Goal: Task Accomplishment & Management: Use online tool/utility

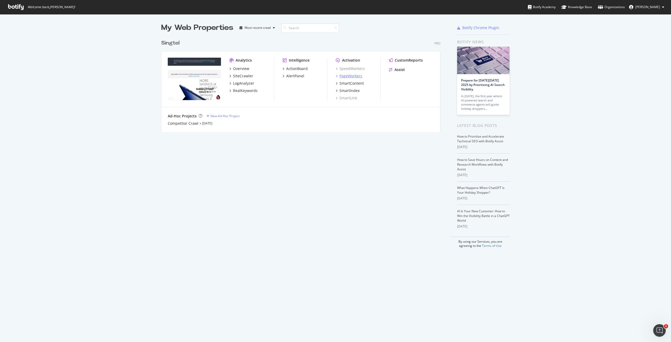
click at [348, 76] on div "PageWorkers" at bounding box center [350, 75] width 23 height 5
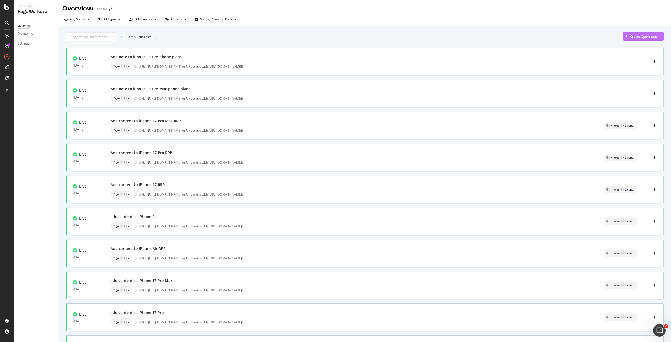
click at [635, 37] on div "Create Optimization" at bounding box center [644, 36] width 29 height 4
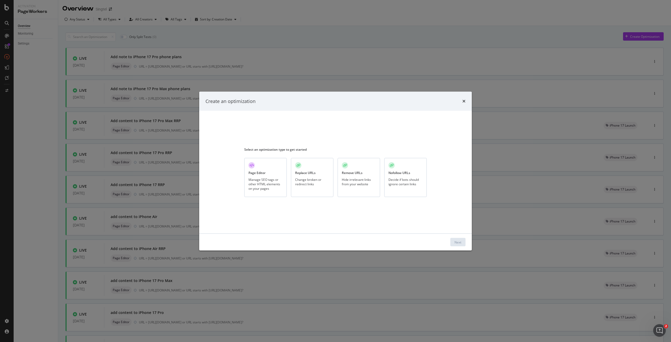
click at [280, 183] on div "Manage SEO tags or other HTML elements on your pages" at bounding box center [265, 183] width 34 height 13
click at [460, 240] on div "Next" at bounding box center [457, 242] width 7 height 4
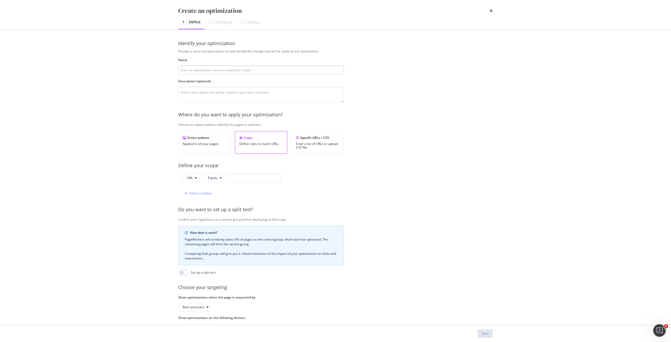
click at [307, 68] on input "modal" at bounding box center [261, 70] width 166 height 9
type input "Test"
click at [251, 180] on input "modal" at bounding box center [254, 177] width 52 height 9
click at [249, 175] on input "modal" at bounding box center [254, 177] width 52 height 9
paste input "[URL][DOMAIN_NAME]"
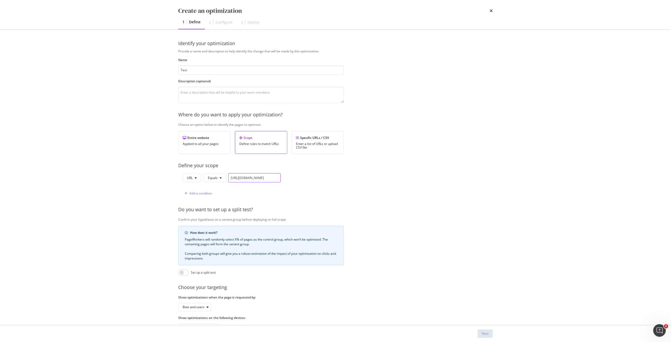
scroll to position [0, 54]
type input "[URL][DOMAIN_NAME]"
click at [198, 306] on div "Bots and users" at bounding box center [194, 307] width 22 height 3
click at [204, 324] on div "Bots only" at bounding box center [196, 324] width 31 height 7
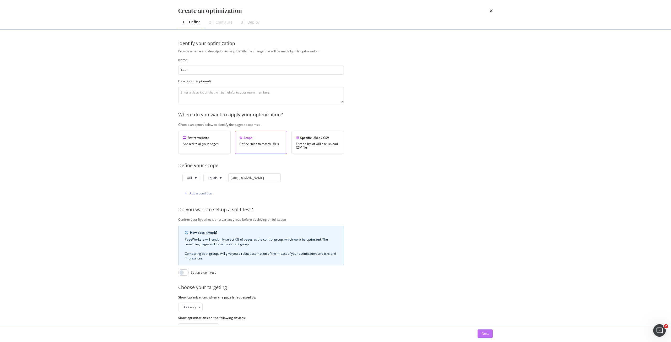
click at [482, 330] on div "Next" at bounding box center [485, 334] width 7 height 8
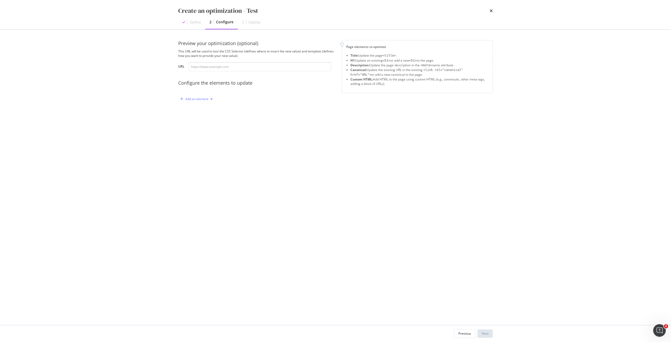
click at [208, 99] on div "Add an element" at bounding box center [196, 98] width 23 height 3
click at [205, 148] on div "Title H1 Description Canonical Custom HTML" at bounding box center [199, 127] width 37 height 46
click at [205, 146] on div "Custom HTML" at bounding box center [202, 144] width 21 height 4
